Goal: Navigation & Orientation: Find specific page/section

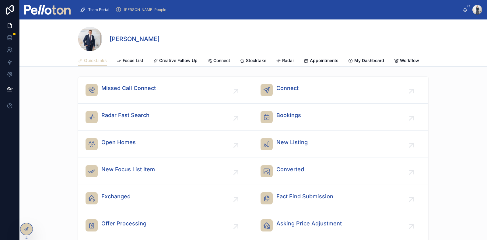
click at [225, 58] on span "Connect" at bounding box center [221, 60] width 17 height 6
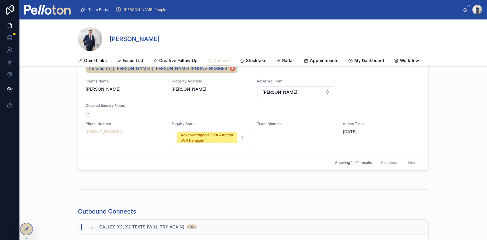
click at [247, 56] on link "Stocktake" at bounding box center [253, 61] width 26 height 12
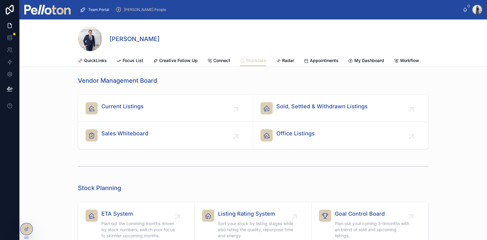
click at [188, 103] on link "Current Listings" at bounding box center [165, 108] width 175 height 27
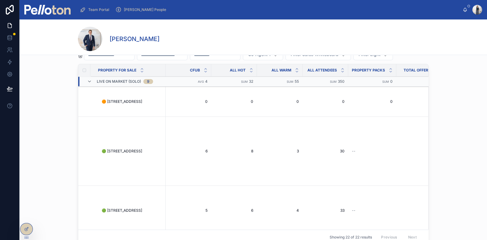
scroll to position [29, 0]
